Goal: Find specific page/section: Find specific page/section

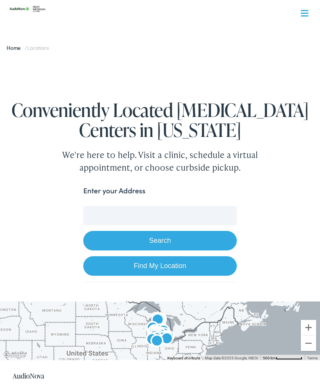
click at [210, 216] on input "Enter your Address" at bounding box center [159, 215] width 153 height 19
click at [179, 212] on input "5385 Gokee Rd" at bounding box center [159, 215] width 153 height 19
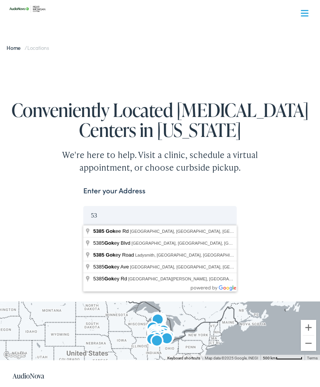
type input "5"
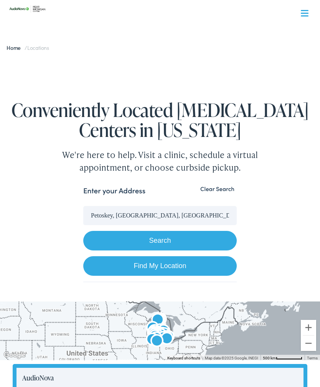
click at [205, 244] on button "Search" at bounding box center [159, 241] width 153 height 20
click at [204, 240] on button "Search" at bounding box center [159, 241] width 153 height 20
click at [179, 240] on button "Search" at bounding box center [159, 241] width 153 height 20
click at [180, 244] on button "Search" at bounding box center [159, 241] width 153 height 20
click at [203, 272] on link "Find My Location" at bounding box center [159, 266] width 153 height 20
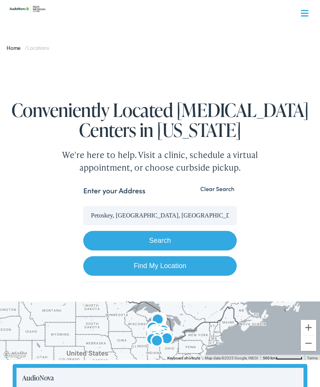
type input "Petoskey, Michigan"
click at [205, 266] on link "Find My Location" at bounding box center [159, 266] width 153 height 20
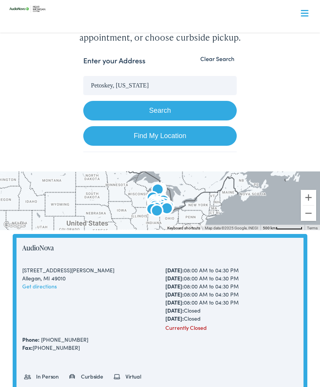
scroll to position [130, 0]
click at [196, 192] on div at bounding box center [160, 201] width 320 height 59
click at [313, 201] on button "Zoom in" at bounding box center [308, 197] width 15 height 15
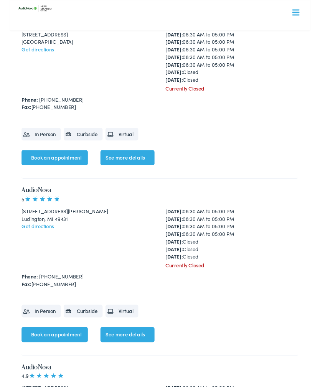
scroll to position [2809, 0]
